Goal: Information Seeking & Learning: Learn about a topic

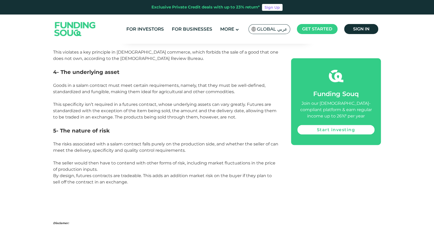
scroll to position [681, 0]
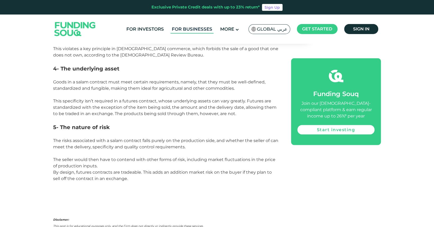
click at [199, 27] on link "For Businesses" at bounding box center [191, 29] width 43 height 9
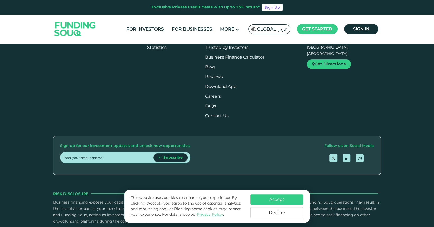
scroll to position [608, 0]
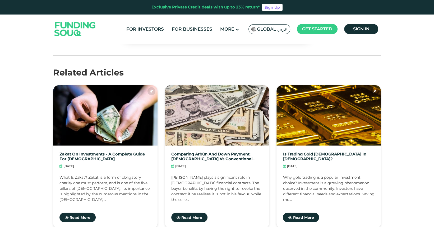
scroll to position [922, 0]
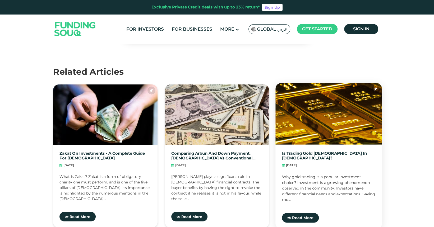
click at [330, 151] on link "Is Trading Gold [DEMOGRAPHIC_DATA] in [DEMOGRAPHIC_DATA]?" at bounding box center [328, 156] width 93 height 10
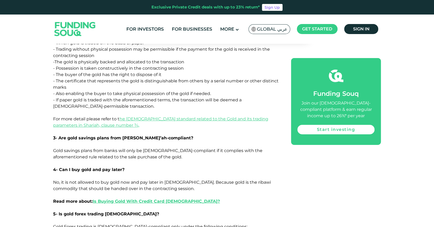
scroll to position [1218, 0]
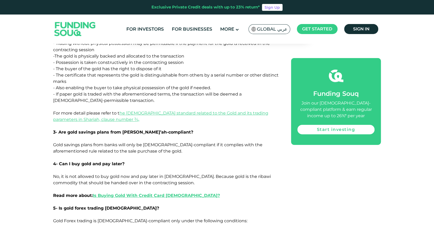
click at [195, 174] on span "No, it is not allowed to buy gold now and pay later in Islam. Because gold is t…" at bounding box center [162, 186] width 218 height 24
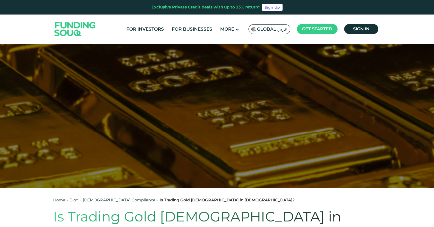
scroll to position [0, 0]
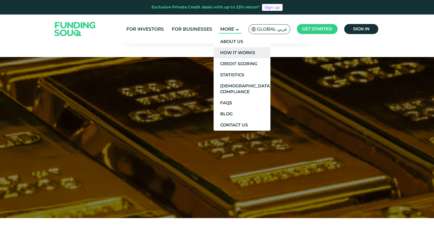
click at [239, 51] on link "How It Works" at bounding box center [241, 52] width 57 height 11
